Goal: Task Accomplishment & Management: Complete application form

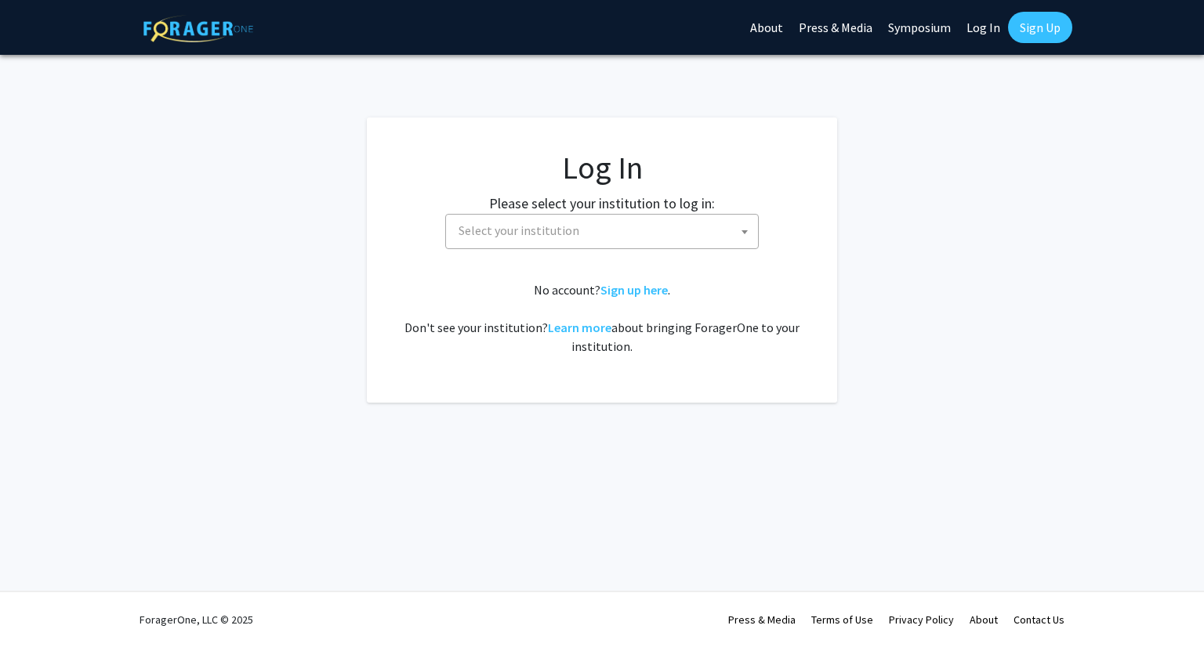
click at [683, 239] on span "Select your institution" at bounding box center [605, 231] width 306 height 32
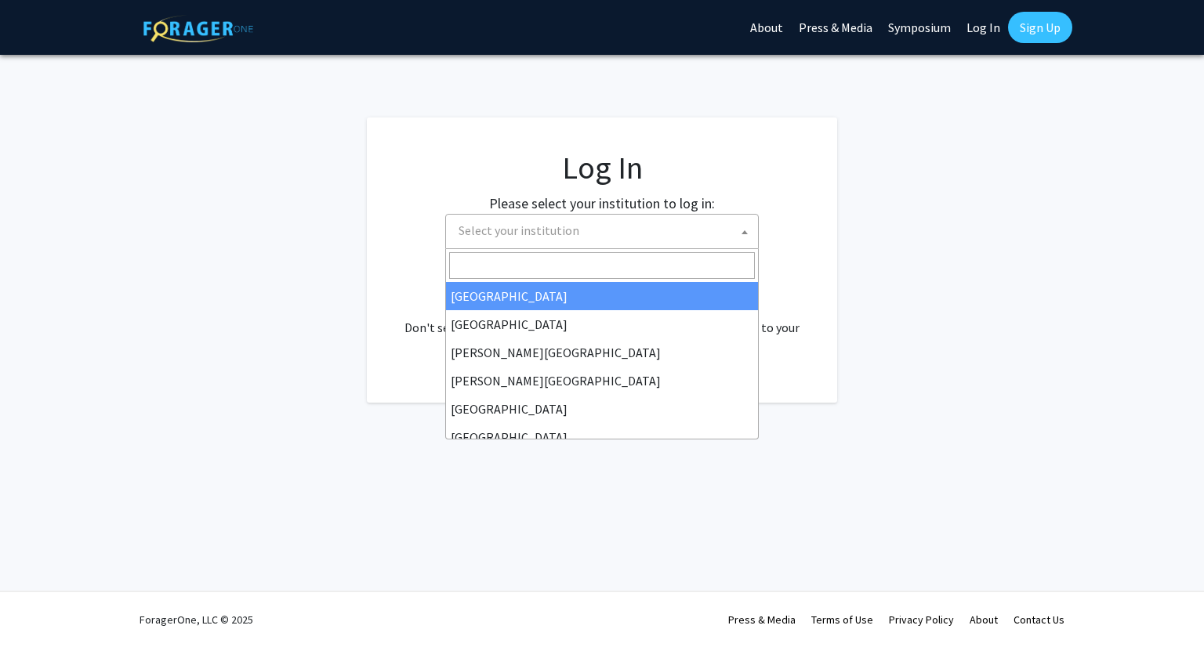
select select "34"
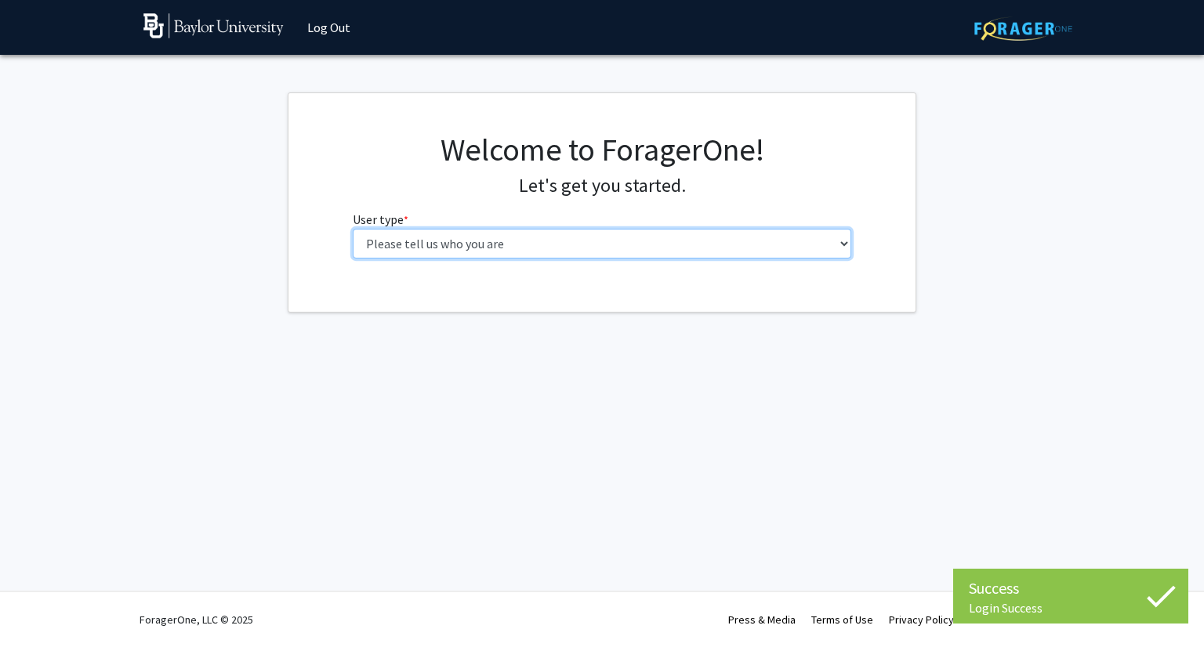
click at [495, 242] on select "Please tell us who you are Undergraduate Student Master's Student Doctoral Cand…" at bounding box center [602, 244] width 499 height 30
select select "1: undergrad"
click at [353, 229] on select "Please tell us who you are Undergraduate Student Master's Student Doctoral Cand…" at bounding box center [602, 244] width 499 height 30
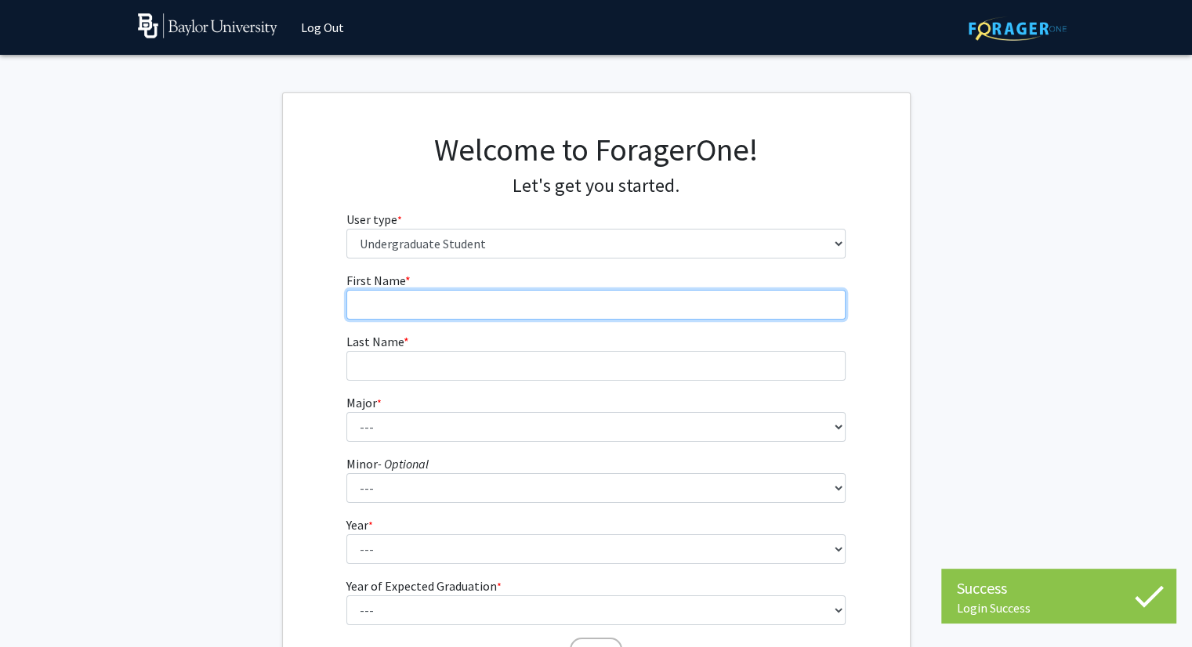
click at [456, 302] on input "First Name * required" at bounding box center [595, 305] width 499 height 30
type input "[PERSON_NAME]"
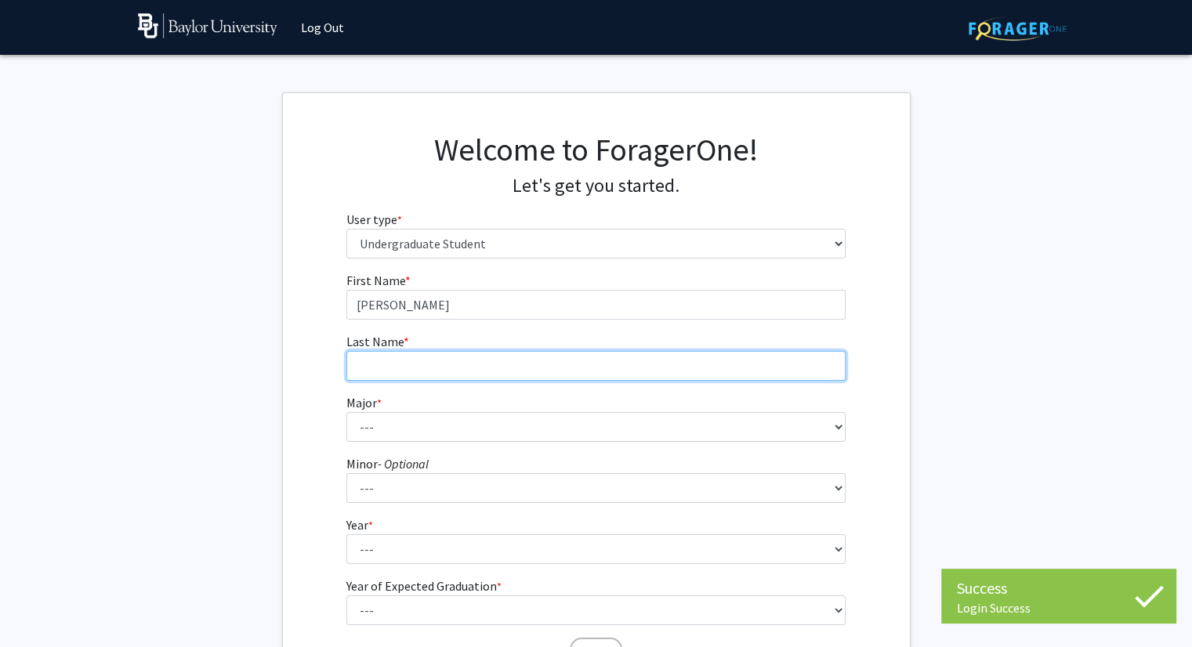
type input "[PERSON_NAME]"
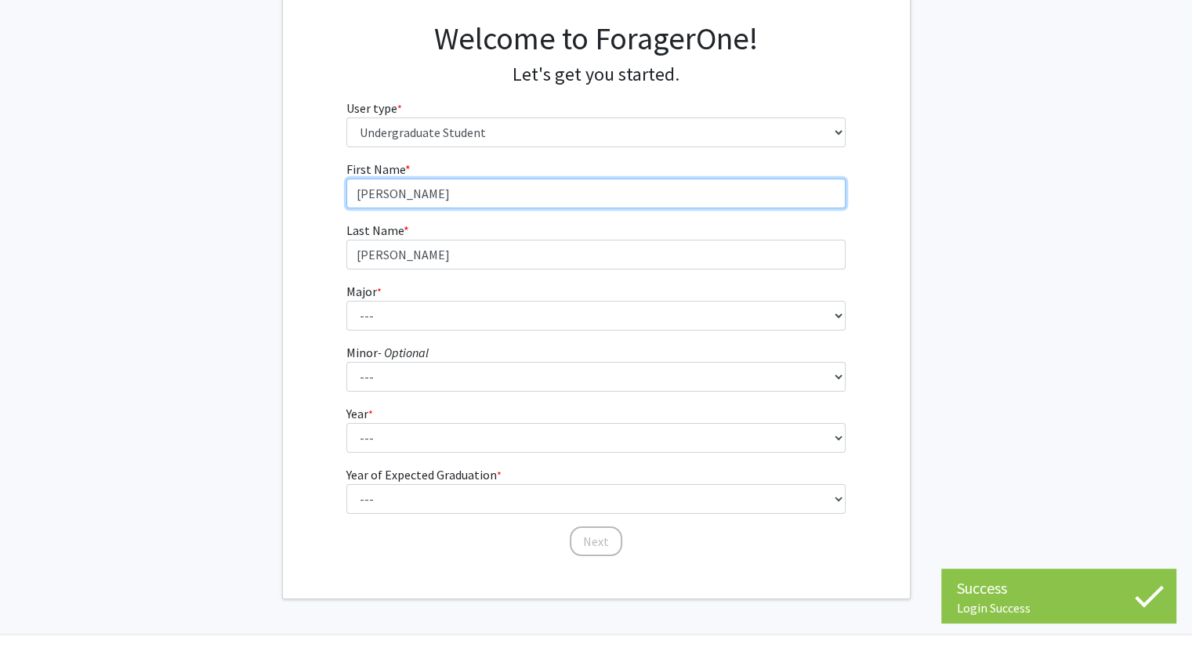
scroll to position [112, 0]
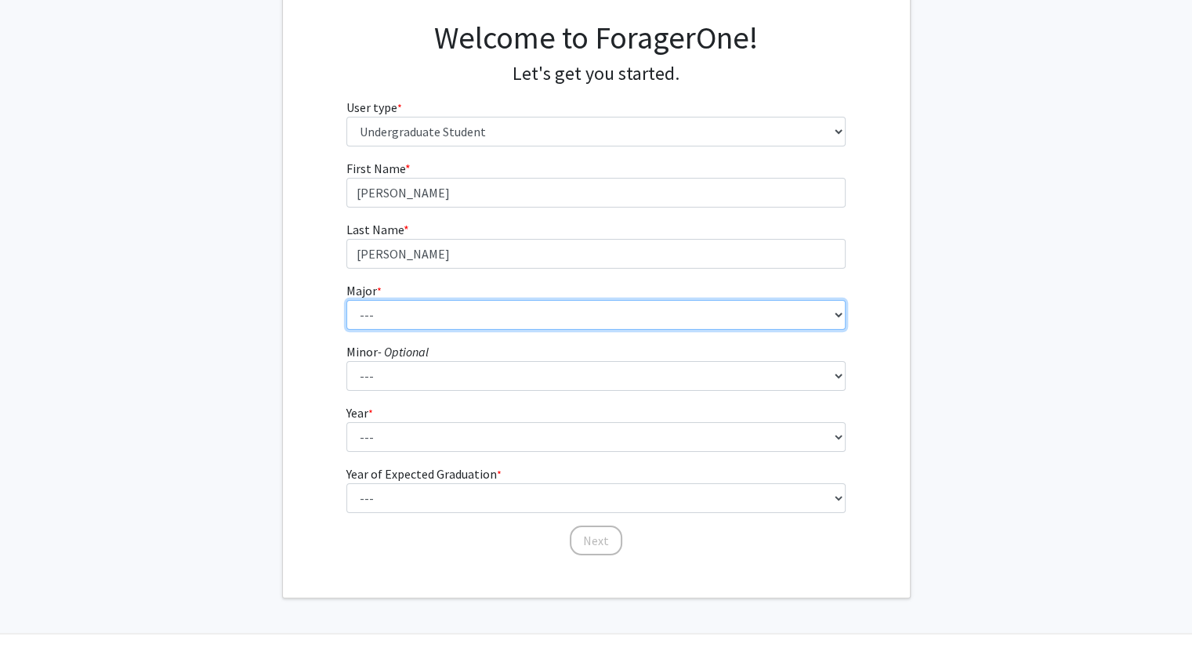
click at [415, 301] on select "--- Accounting American Studies Anthropology Apparel Design & Product Developme…" at bounding box center [595, 315] width 499 height 30
select select "68: 2733"
click at [346, 300] on select "--- Accounting American Studies Anthropology Apparel Design & Product Developme…" at bounding box center [595, 315] width 499 height 30
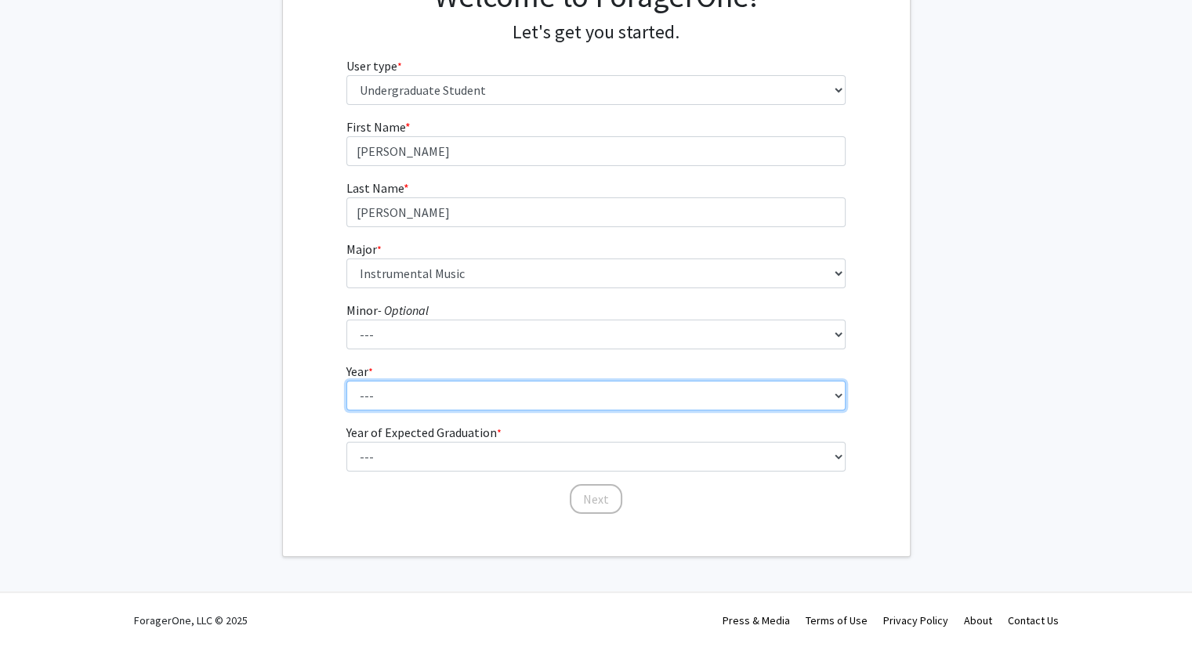
click at [383, 396] on select "--- First-year Sophomore Junior Senior Postbaccalaureate Certificate" at bounding box center [595, 396] width 499 height 30
select select "3: junior"
click at [346, 381] on select "--- First-year Sophomore Junior Senior Postbaccalaureate Certificate" at bounding box center [595, 396] width 499 height 30
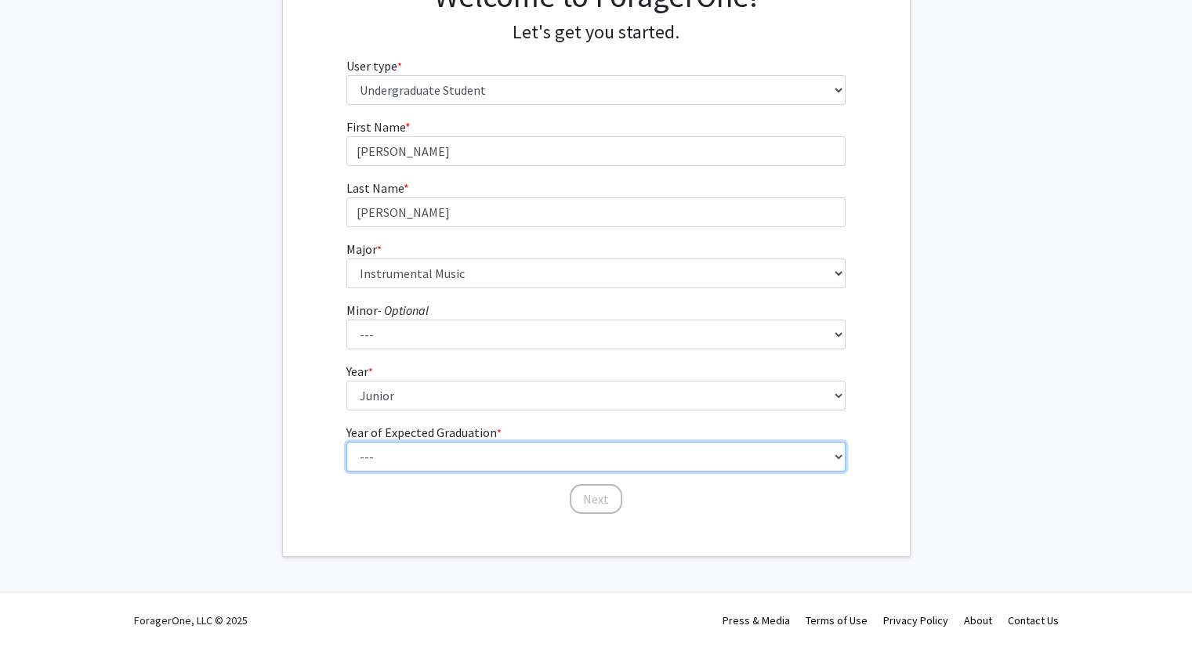
click at [411, 448] on select "--- 2025 2026 2027 2028 2029 2030 2031 2032 2033 2034" at bounding box center [595, 457] width 499 height 30
select select "3: 2027"
click at [346, 442] on select "--- 2025 2026 2027 2028 2029 2030 2031 2032 2033 2034" at bounding box center [595, 457] width 499 height 30
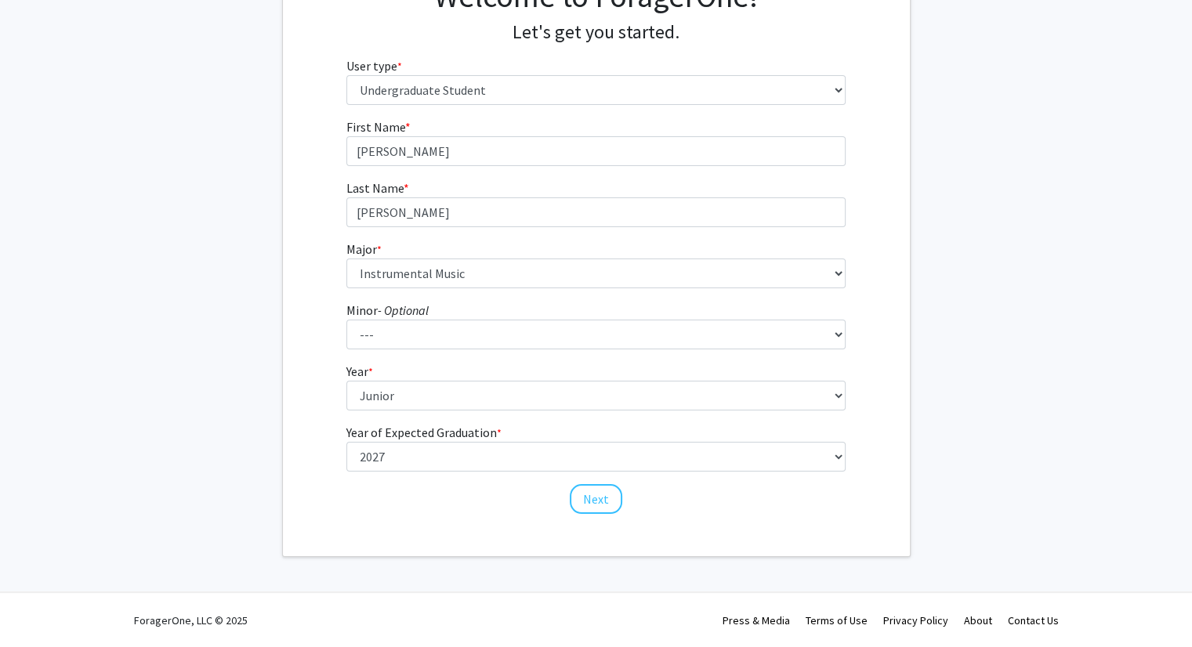
click at [429, 499] on div "First Name * required [PERSON_NAME] Last Name * required [PERSON_NAME] * requir…" at bounding box center [596, 317] width 523 height 398
click at [586, 506] on button "Next" at bounding box center [596, 499] width 53 height 30
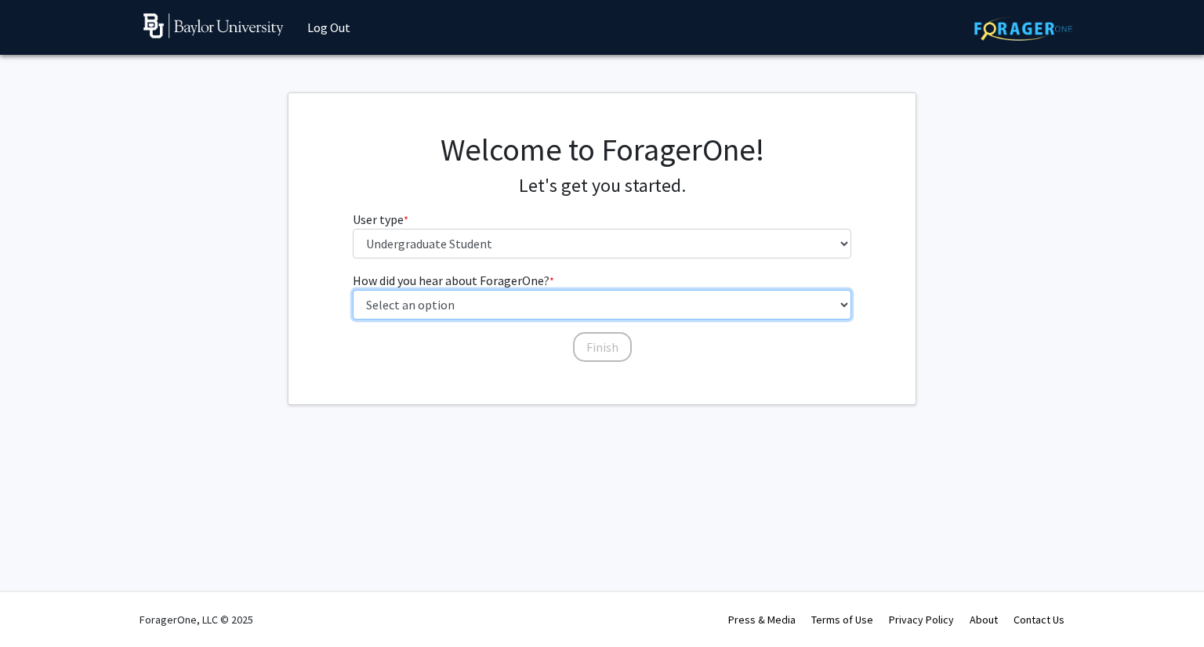
click at [466, 310] on select "Select an option Peer/student recommendation Faculty/staff recommendation Unive…" at bounding box center [602, 305] width 499 height 30
select select "3: university_website"
click at [353, 290] on select "Select an option Peer/student recommendation Faculty/staff recommendation Unive…" at bounding box center [602, 305] width 499 height 30
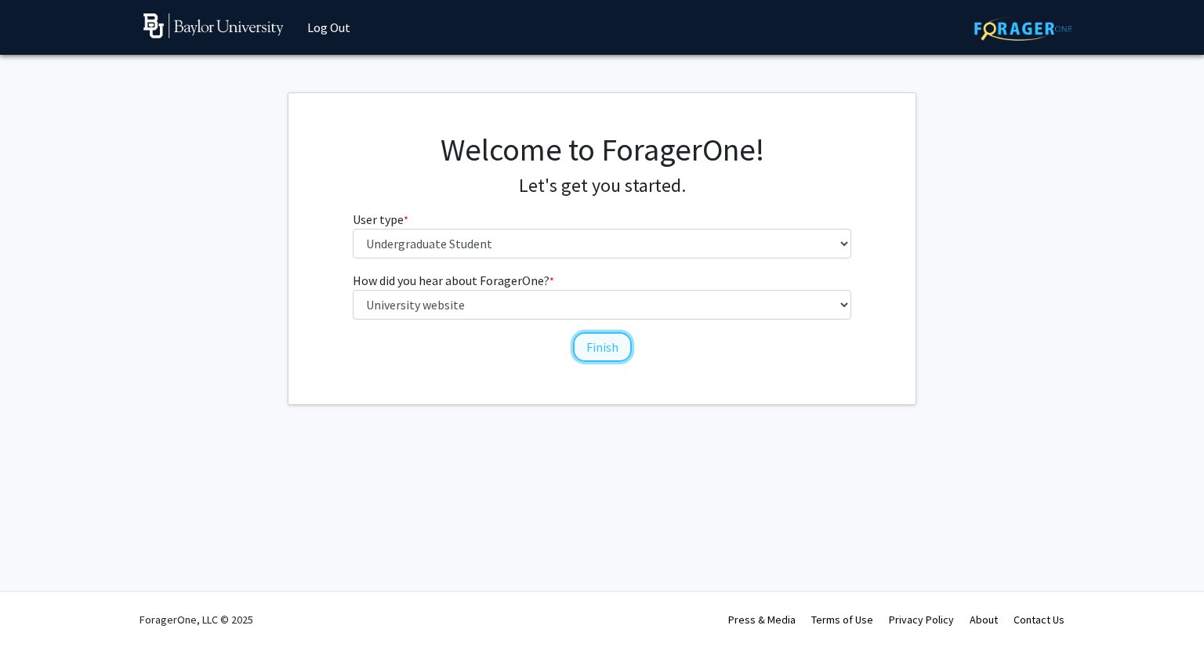
click at [612, 352] on button "Finish" at bounding box center [602, 347] width 59 height 30
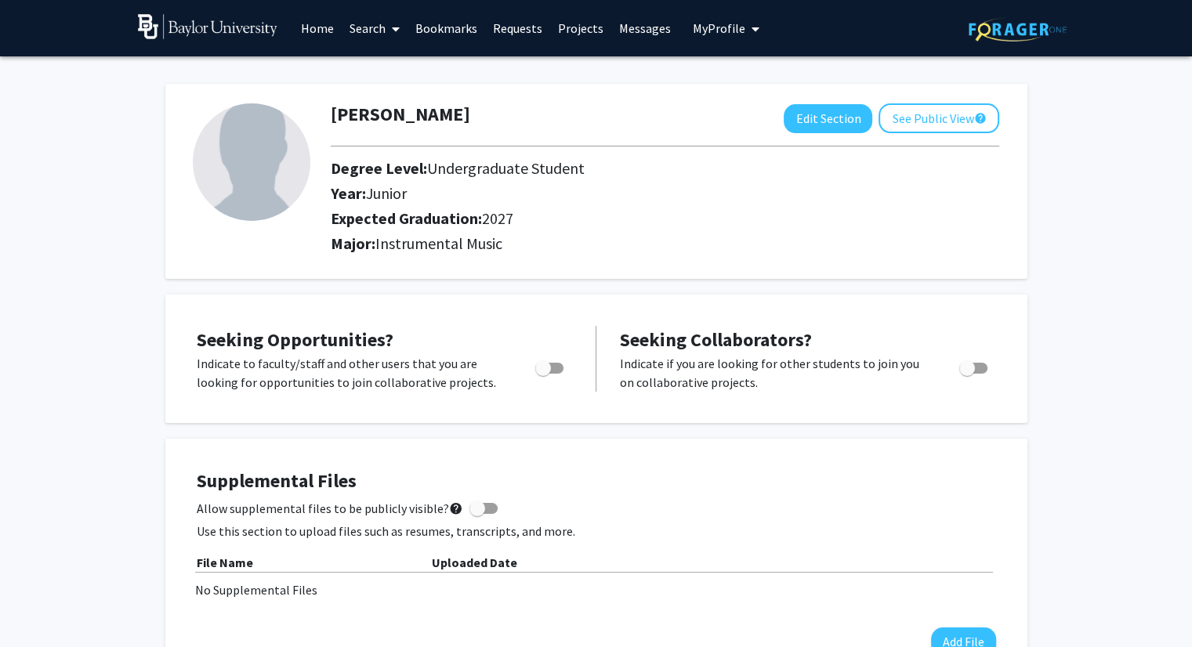
scroll to position [16, 0]
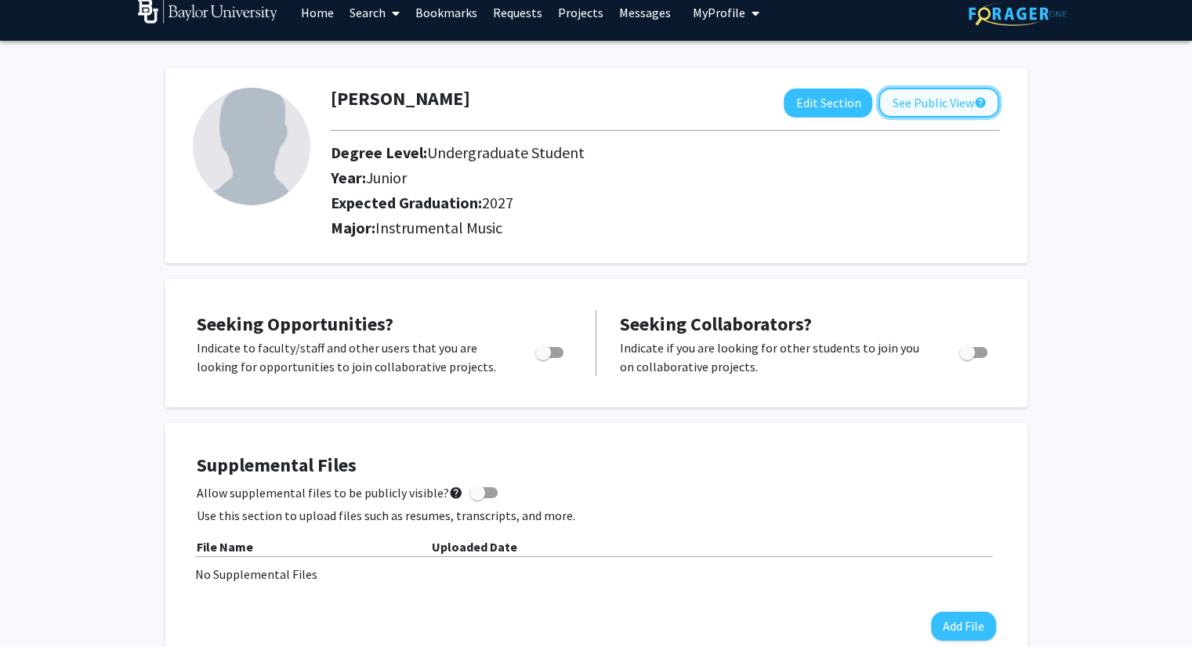
click at [898, 111] on button "See Public View help" at bounding box center [938, 103] width 121 height 30
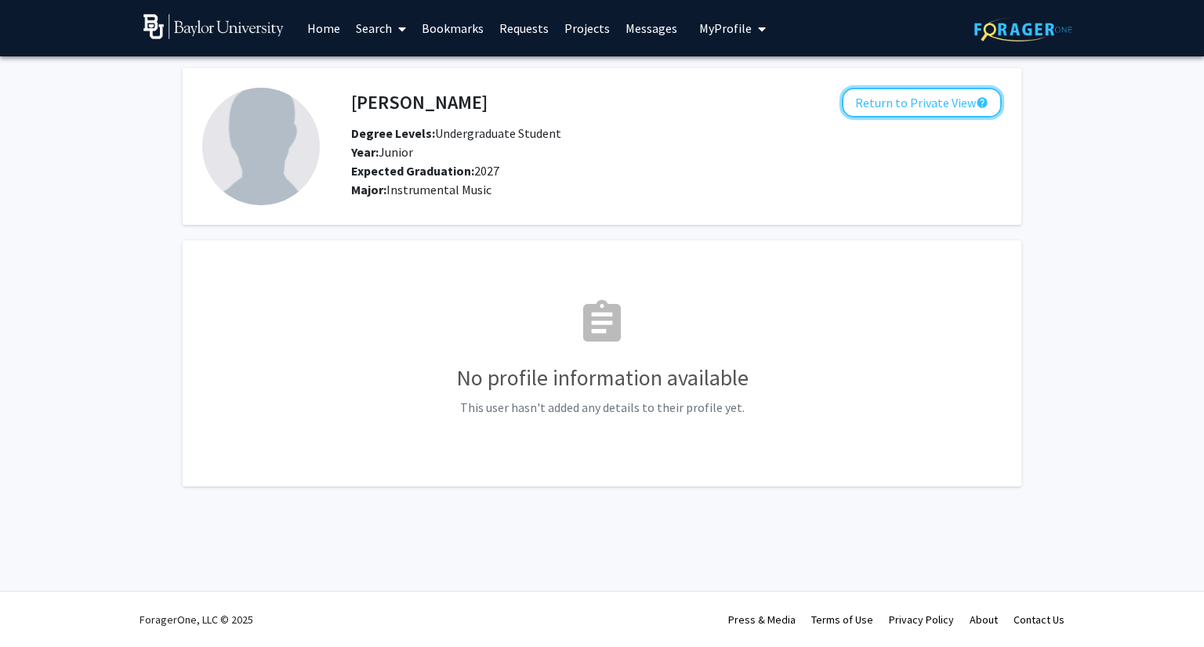
click at [898, 111] on button "Return to Private View help" at bounding box center [922, 103] width 160 height 30
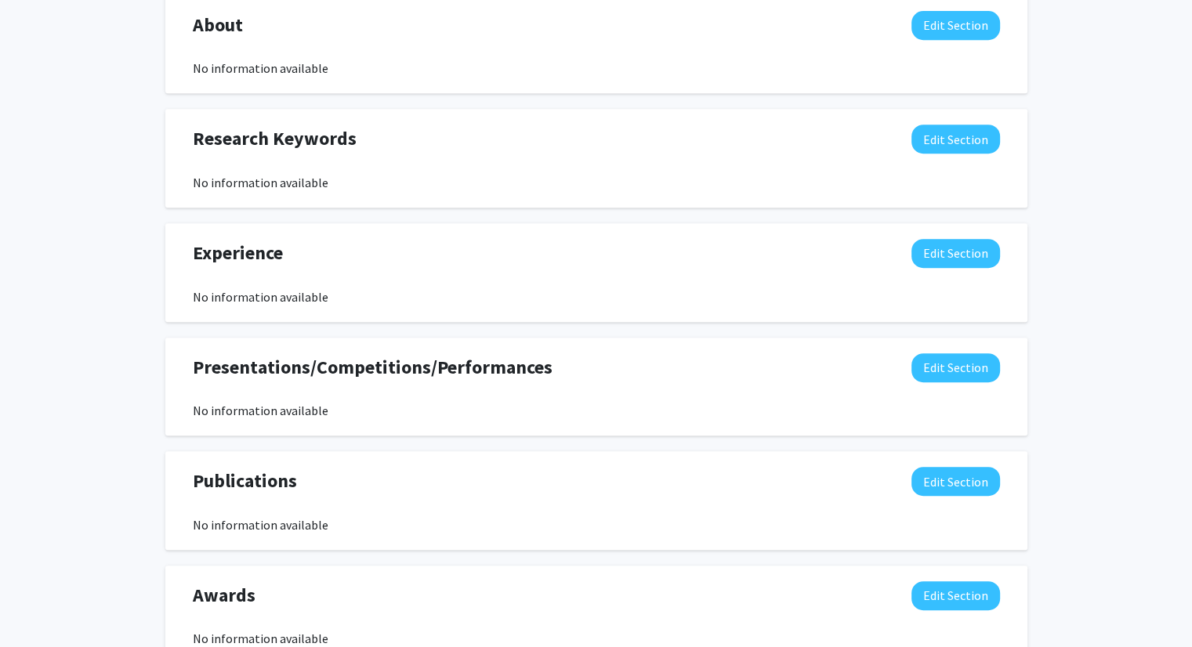
scroll to position [712, 0]
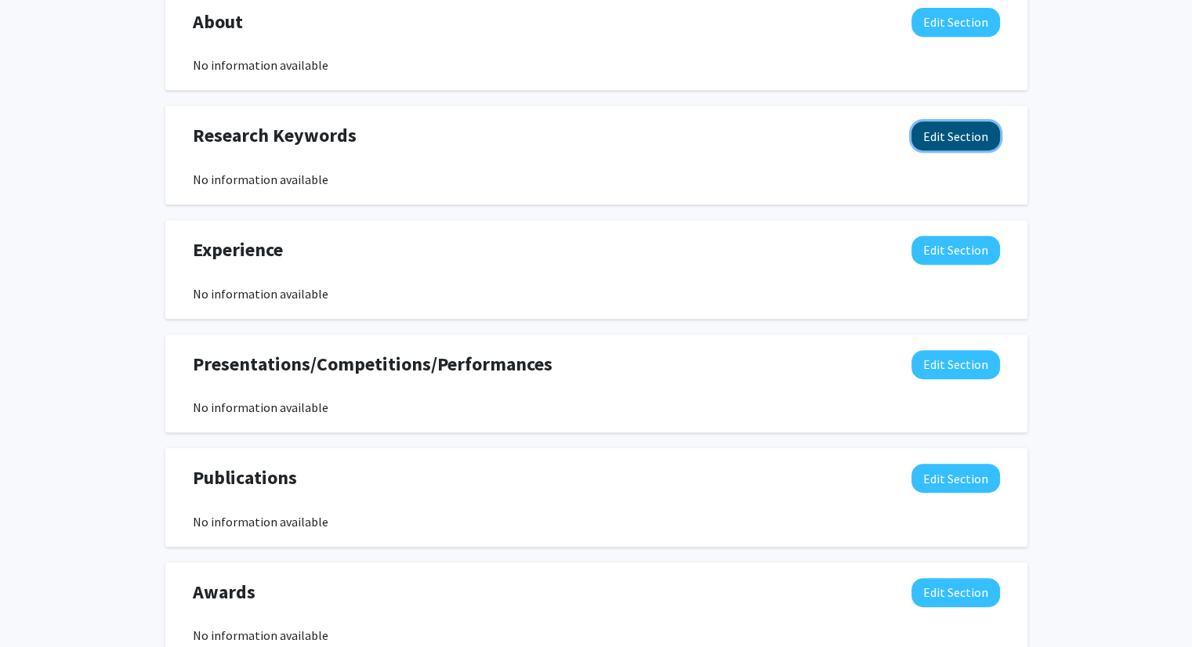
click at [955, 148] on button "Edit Section" at bounding box center [955, 135] width 89 height 29
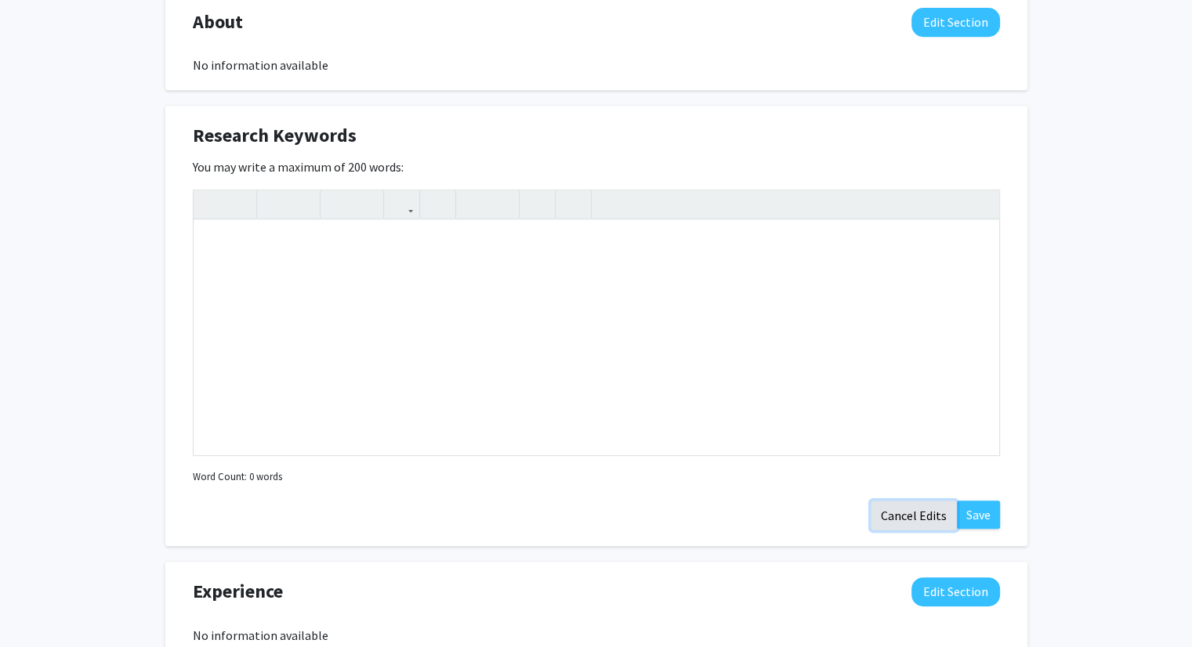
click at [922, 516] on button "Cancel Edits" at bounding box center [914, 516] width 86 height 30
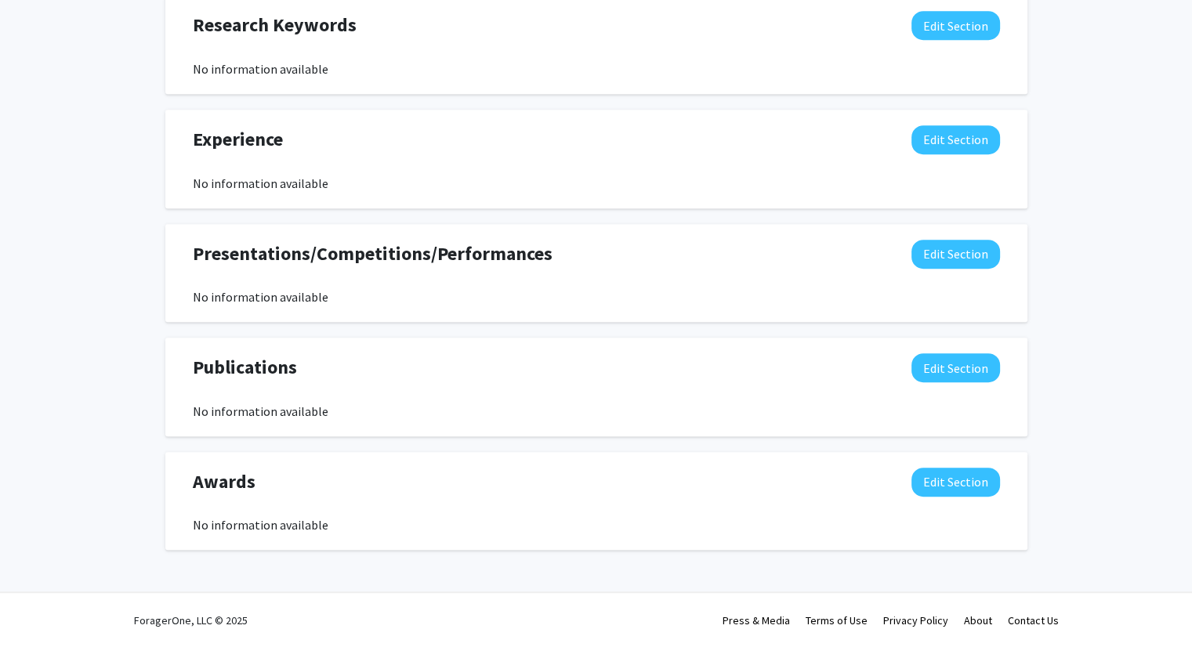
scroll to position [822, 0]
click at [947, 248] on button "Edit Section" at bounding box center [955, 254] width 89 height 29
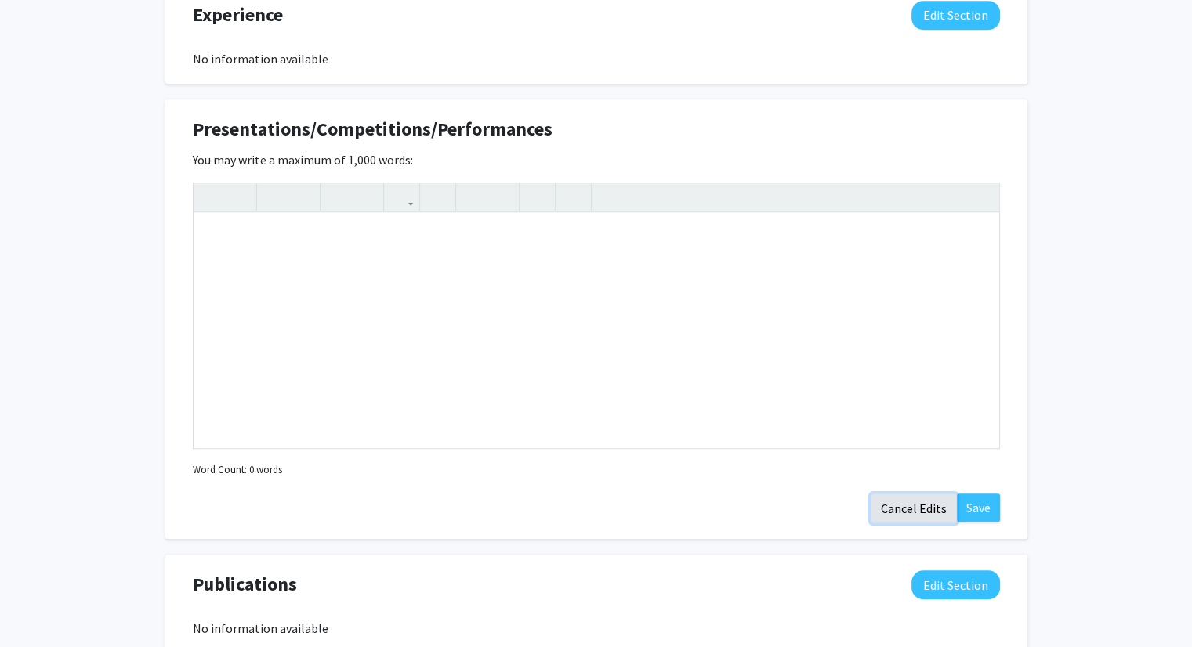
click at [904, 505] on button "Cancel Edits" at bounding box center [914, 509] width 86 height 30
